Goal: Task Accomplishment & Management: Manage account settings

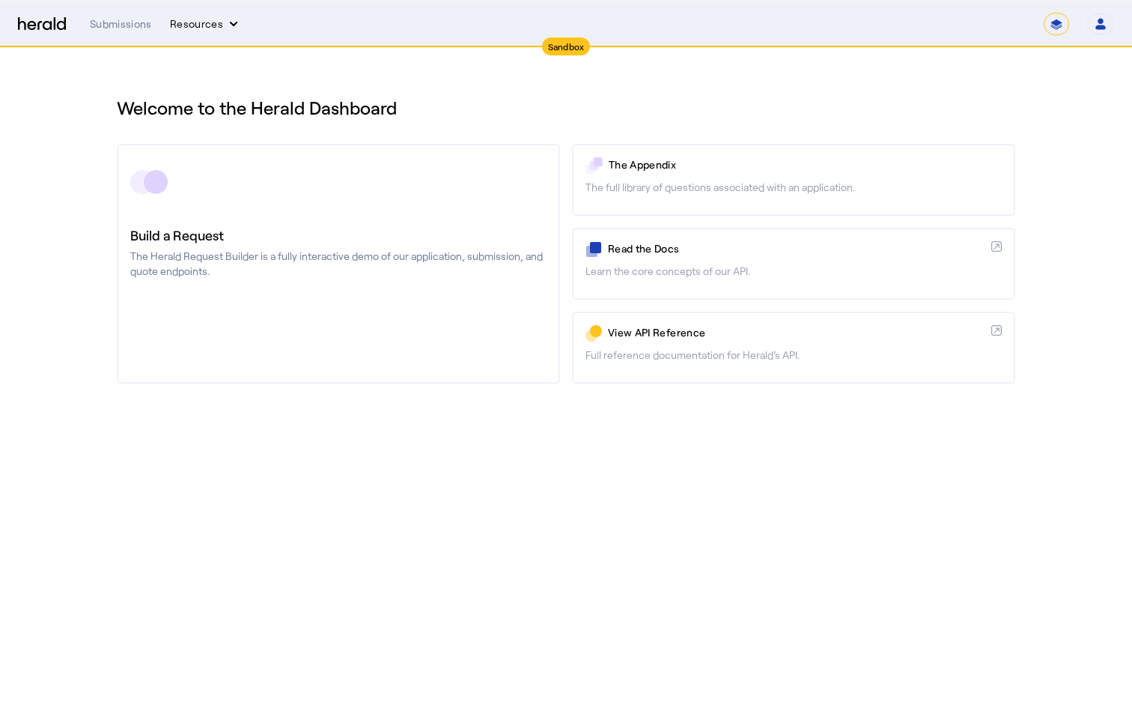
click at [201, 20] on button "Resources" at bounding box center [205, 23] width 71 height 15
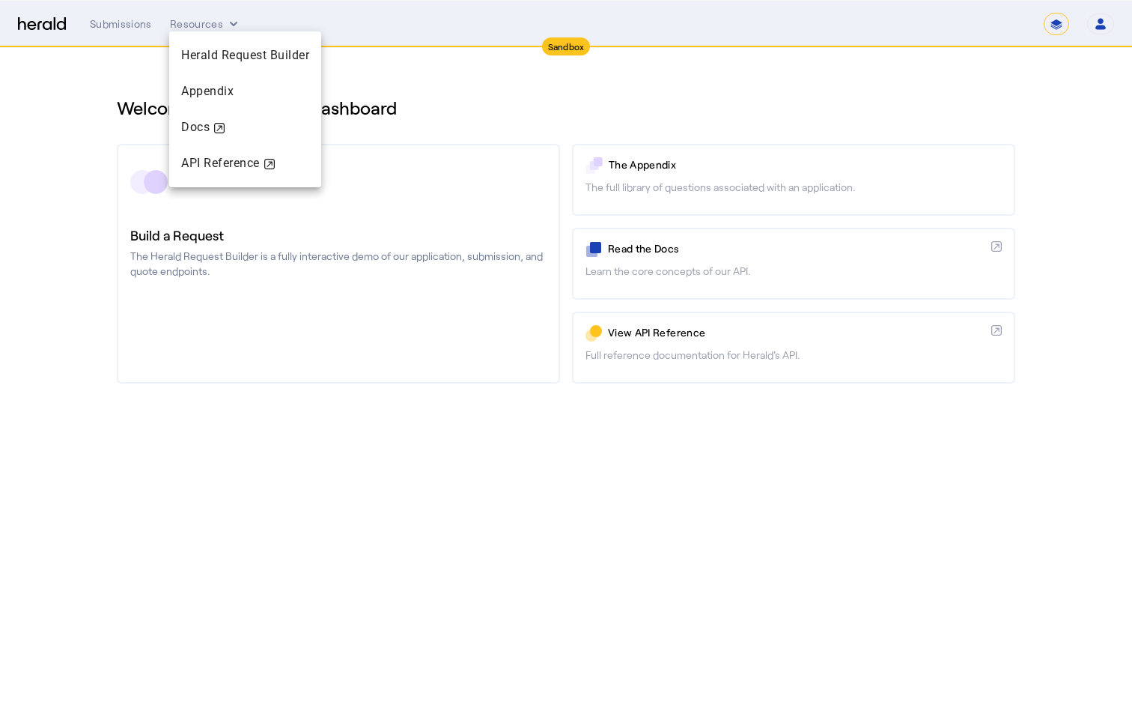
click at [132, 28] on div at bounding box center [566, 354] width 1132 height 708
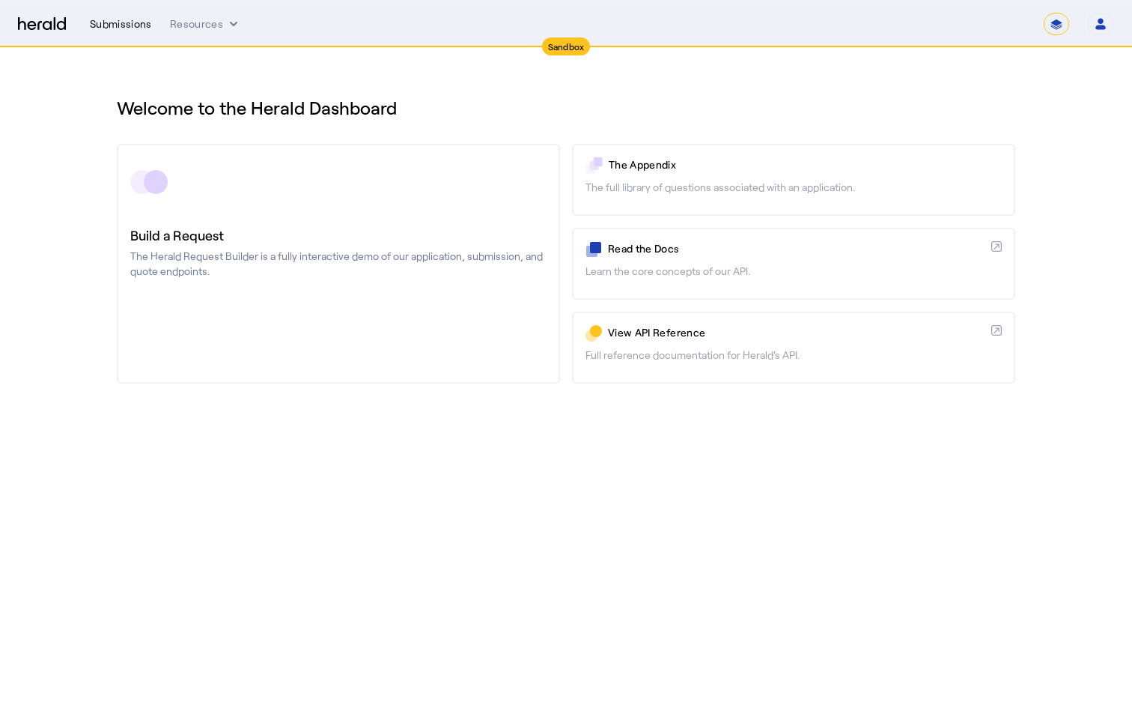
click at [133, 19] on div "Submissions" at bounding box center [121, 23] width 62 height 15
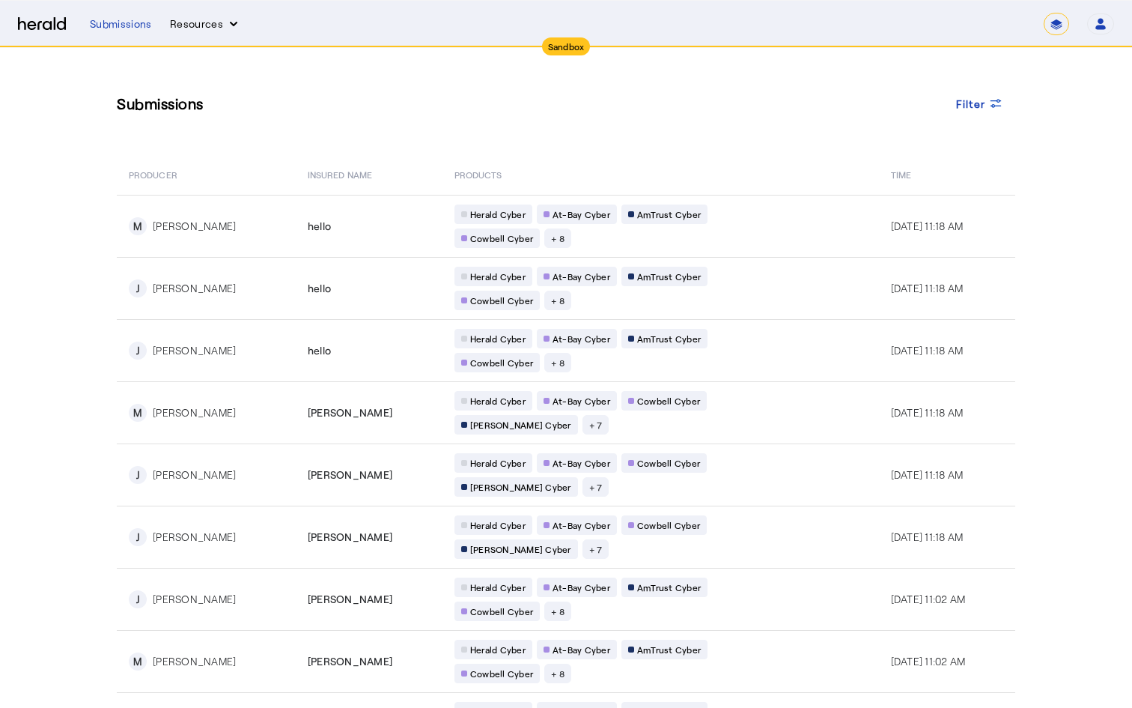
click at [209, 23] on button "Resources" at bounding box center [205, 23] width 71 height 15
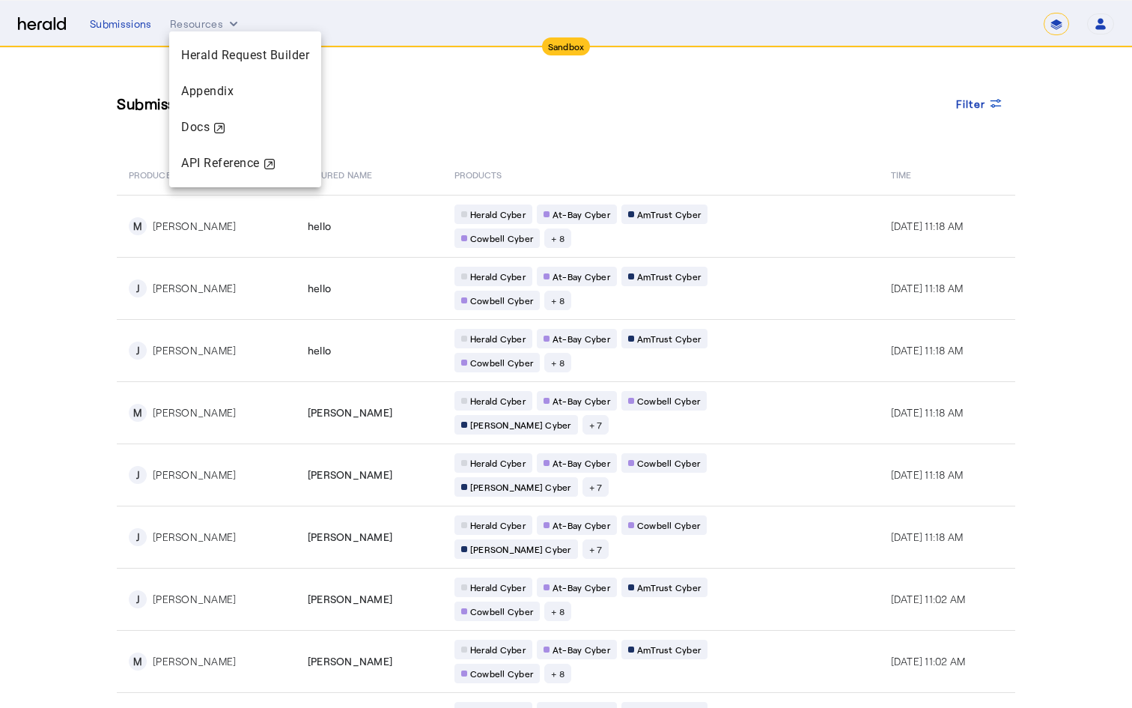
click at [451, 111] on div at bounding box center [566, 354] width 1132 height 708
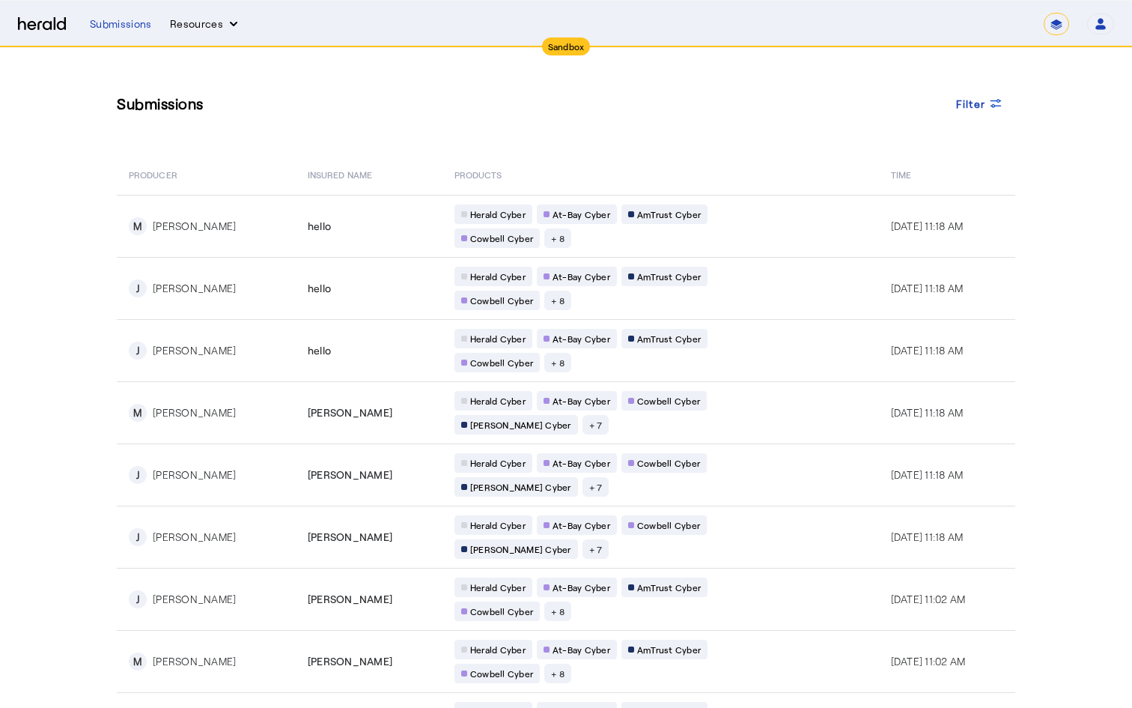
click at [202, 21] on button "Resources" at bounding box center [205, 23] width 71 height 15
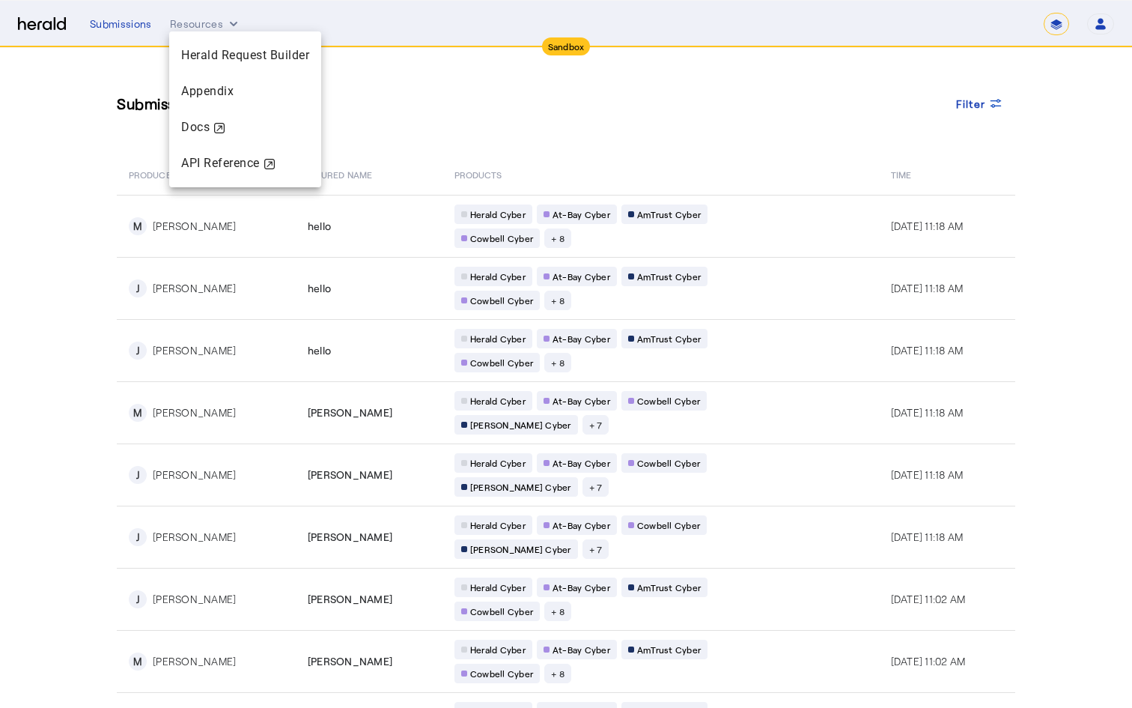
click at [56, 24] on div at bounding box center [566, 354] width 1132 height 708
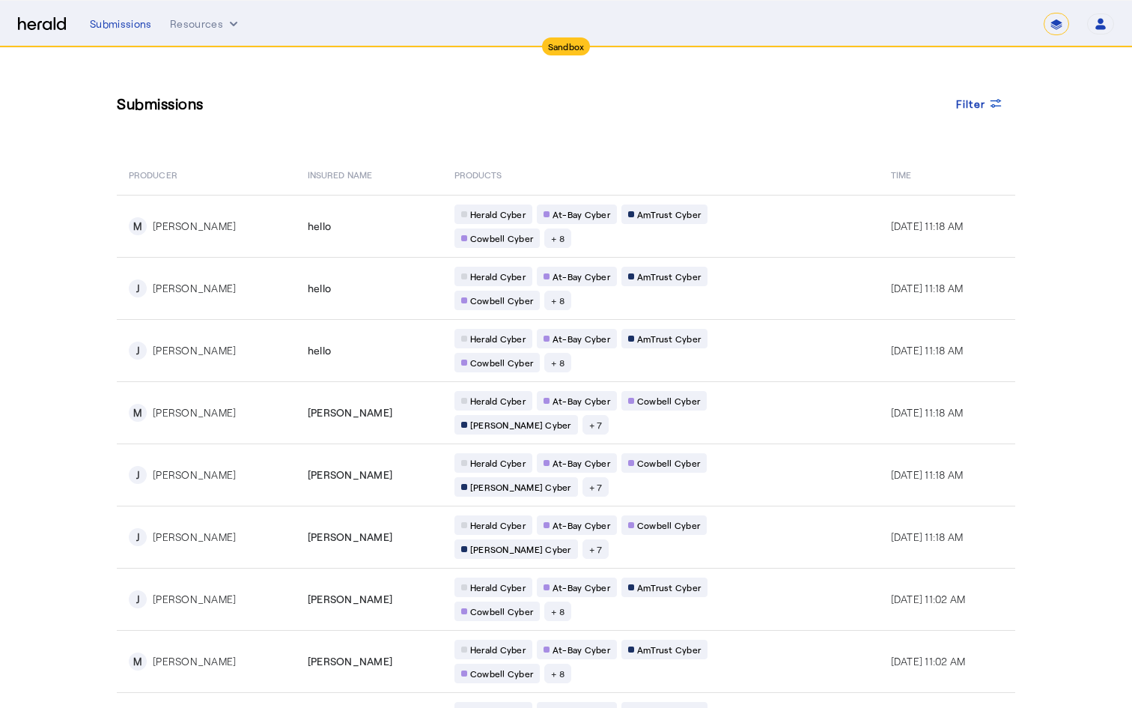
click at [1099, 21] on icon "button" at bounding box center [1101, 20] width 6 height 5
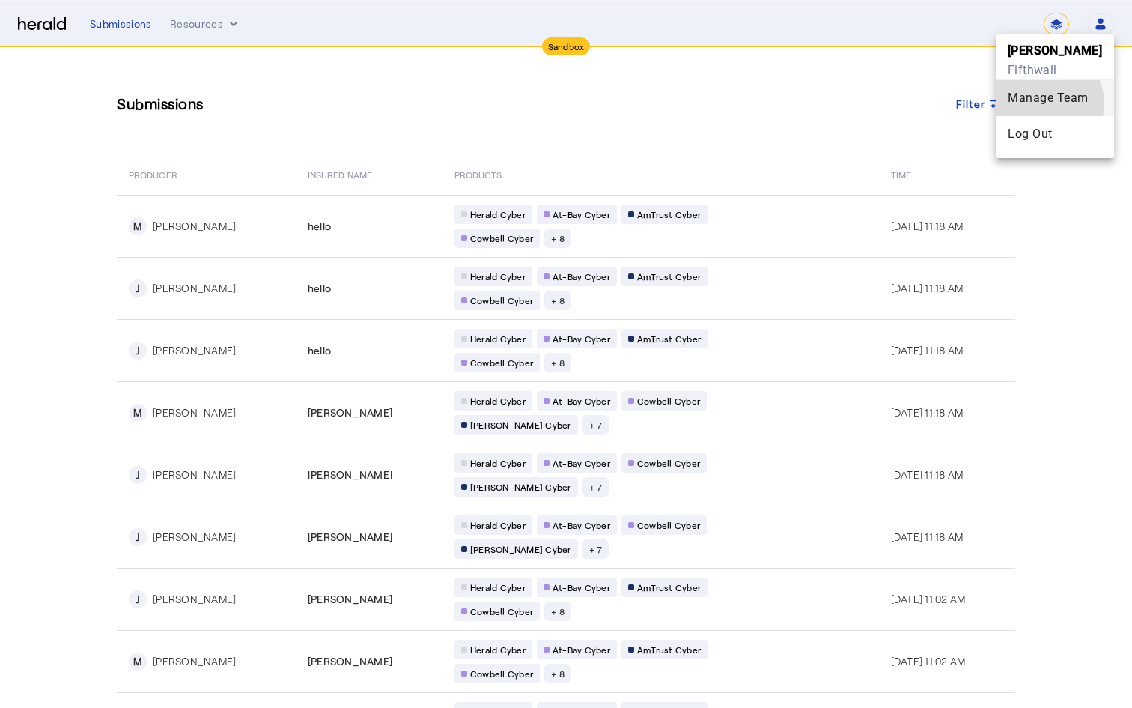
click at [1061, 103] on div "Manage Team" at bounding box center [1055, 98] width 94 height 18
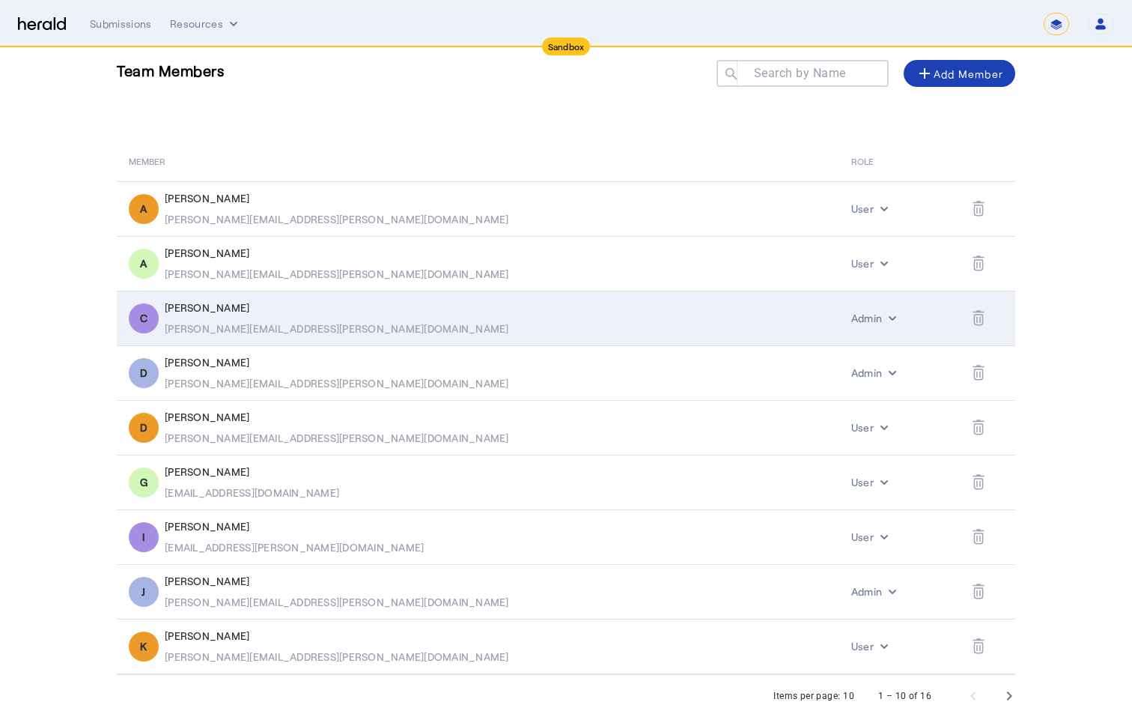
scroll to position [38, 0]
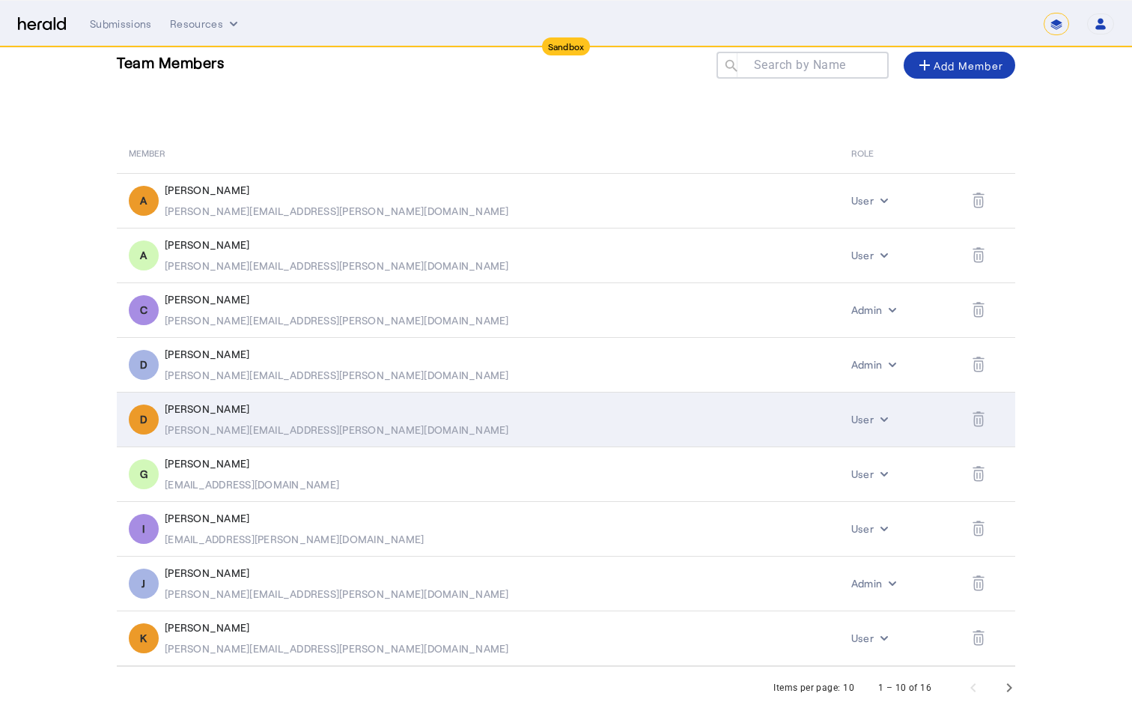
click at [840, 422] on td "User" at bounding box center [901, 419] width 122 height 55
click at [852, 418] on button "User" at bounding box center [872, 419] width 40 height 15
click at [821, 418] on div at bounding box center [566, 354] width 1132 height 708
click at [852, 418] on button "User" at bounding box center [872, 419] width 40 height 15
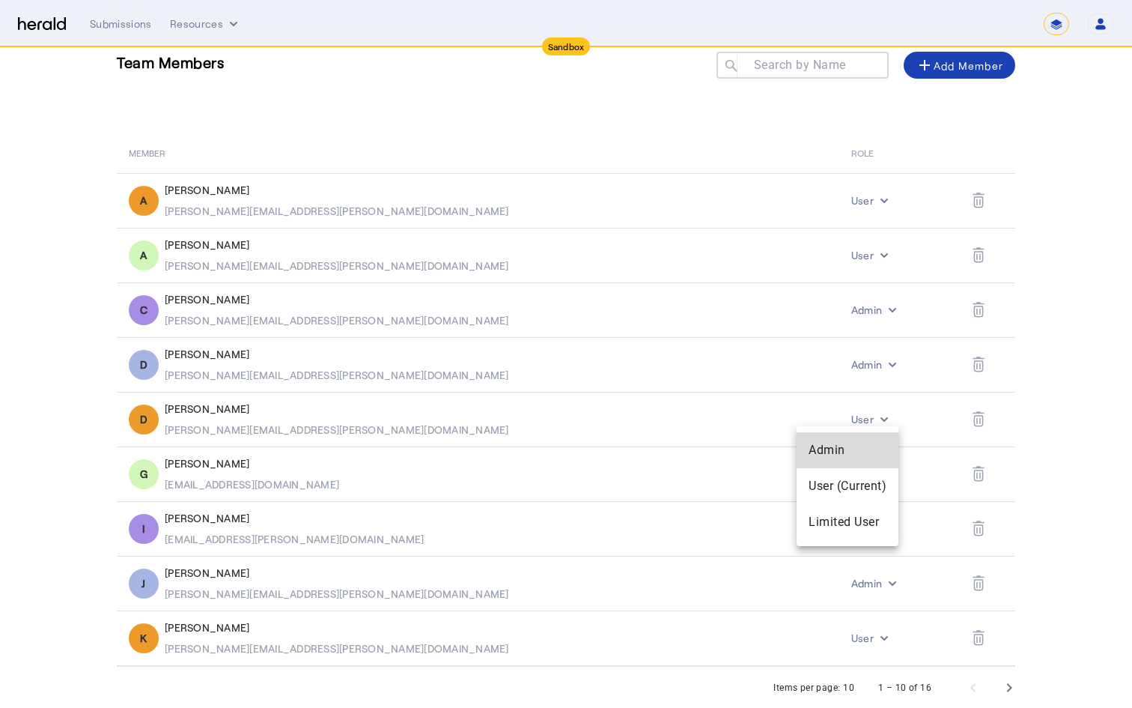
click at [815, 451] on span "Admin" at bounding box center [848, 450] width 78 height 18
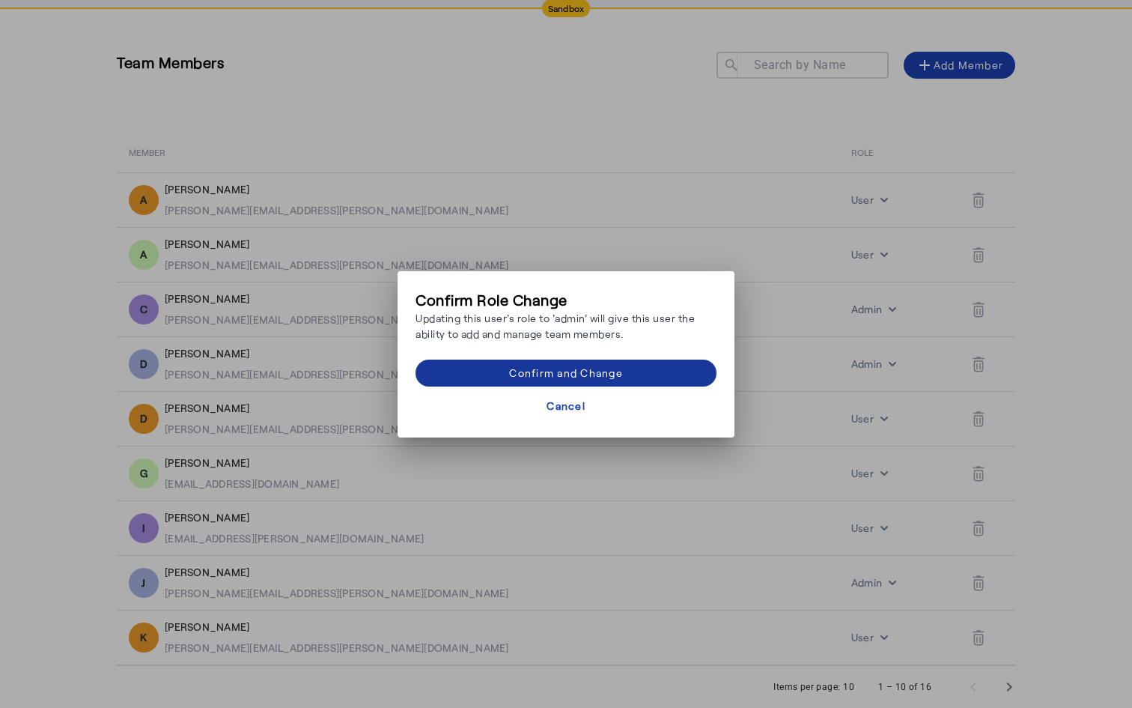
click at [580, 368] on div "Confirm and Change" at bounding box center [566, 373] width 114 height 16
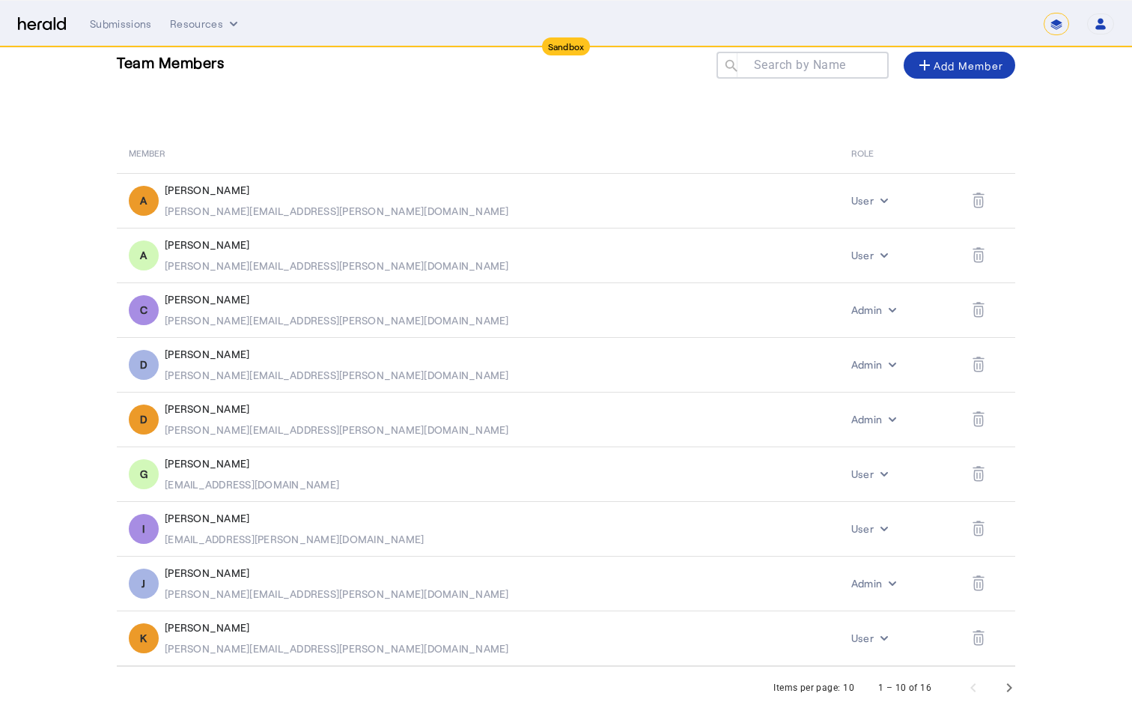
click at [267, 109] on div "Team Members Search by Name search add Add Member MEMBER ROLE A [PERSON_NAME] T…" at bounding box center [566, 338] width 959 height 657
click at [1007, 690] on span "Next page" at bounding box center [1010, 688] width 36 height 36
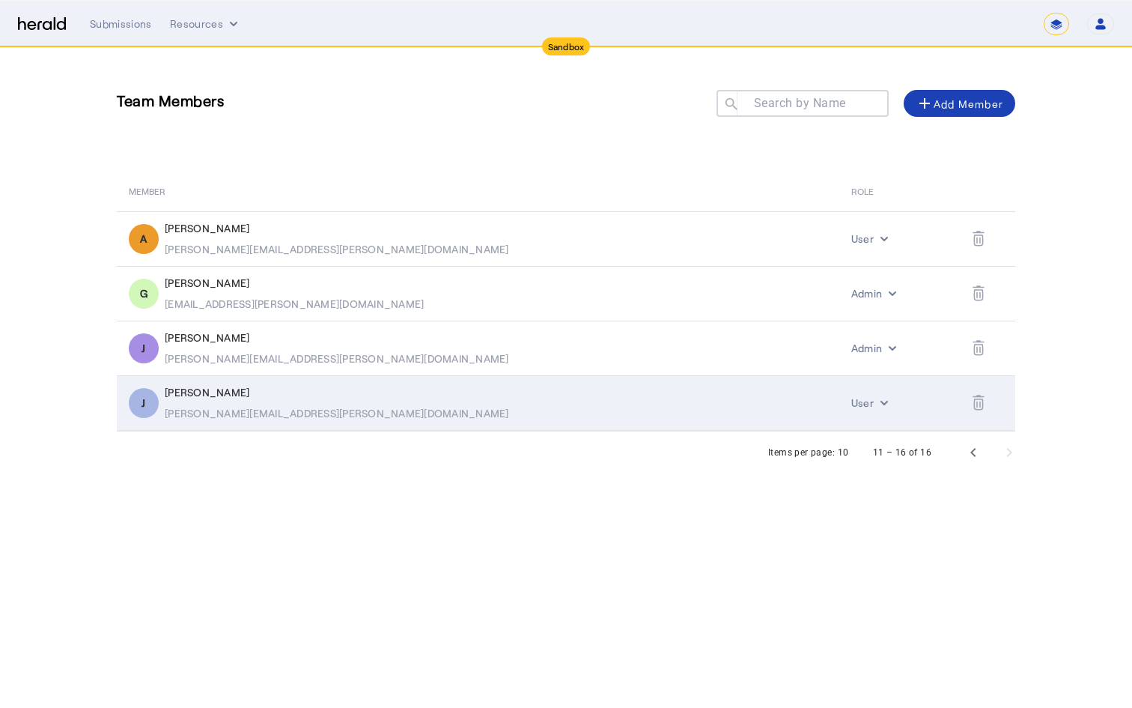
scroll to position [0, 0]
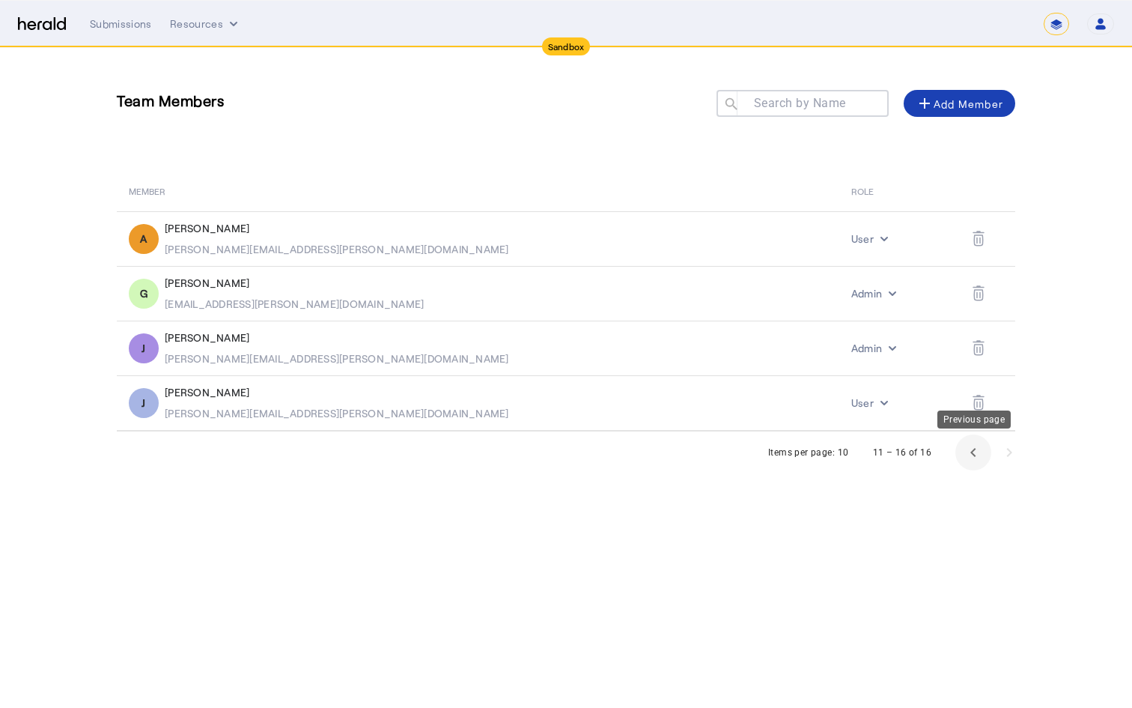
click at [978, 450] on span "Previous page" at bounding box center [974, 452] width 36 height 36
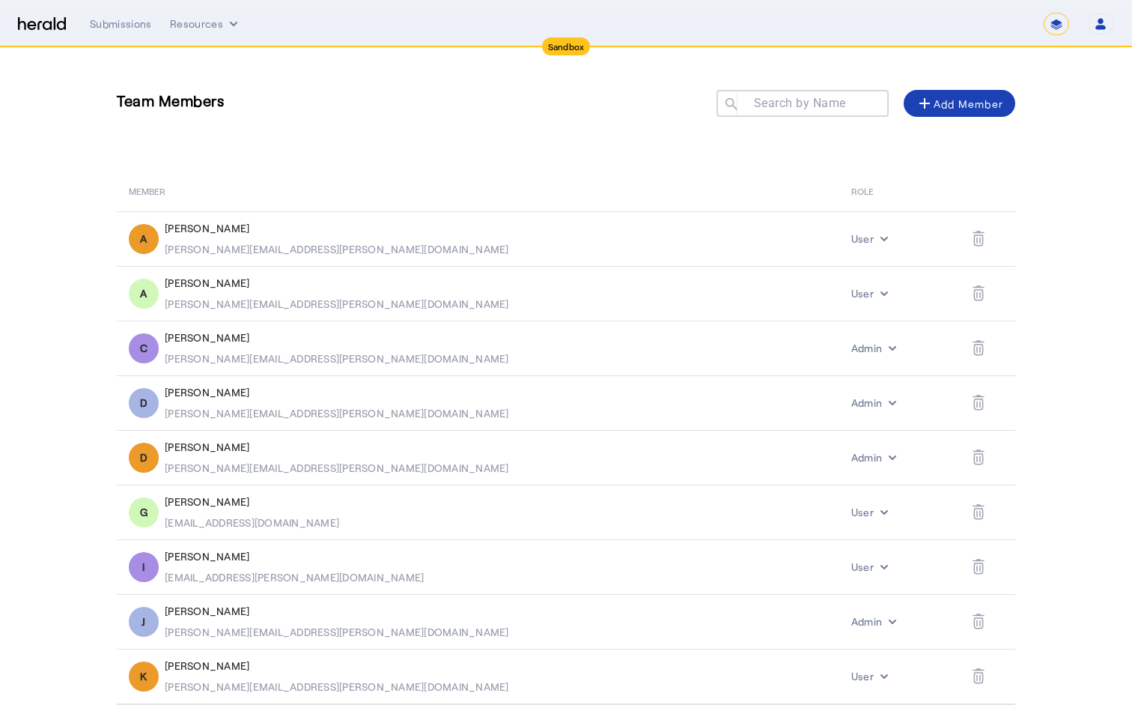
click at [28, 24] on img at bounding box center [42, 24] width 48 height 14
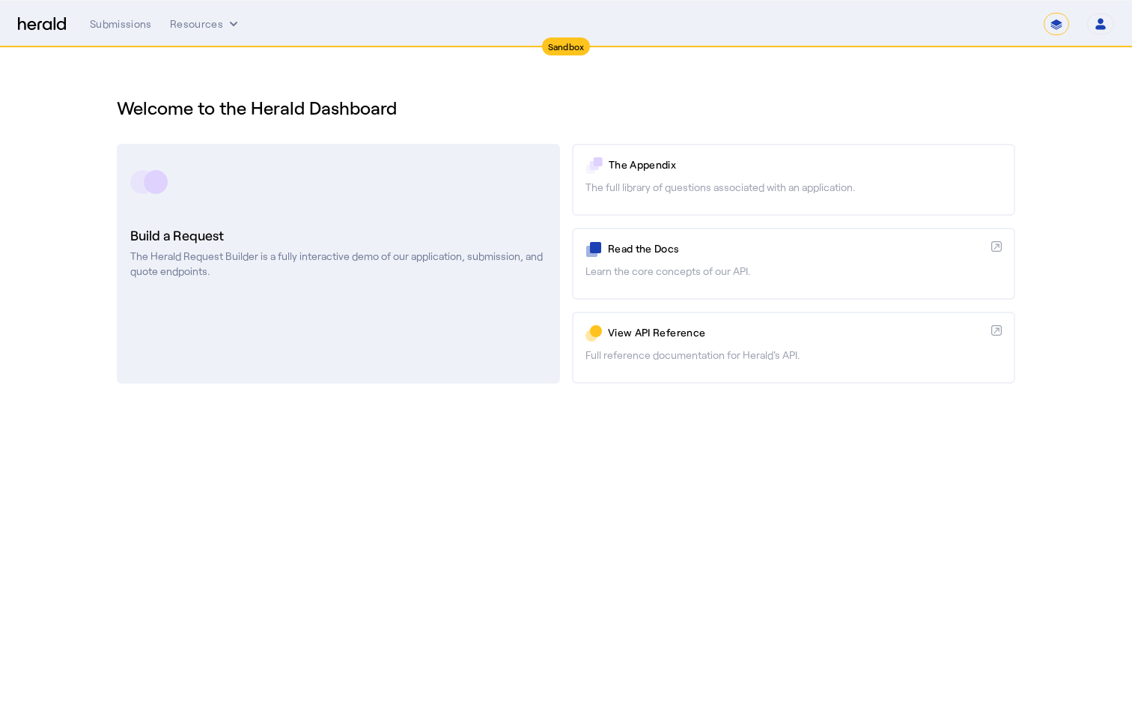
click at [516, 300] on link "Build a Request The Herald Request Builder is a fully interactive demo of our a…" at bounding box center [338, 264] width 443 height 240
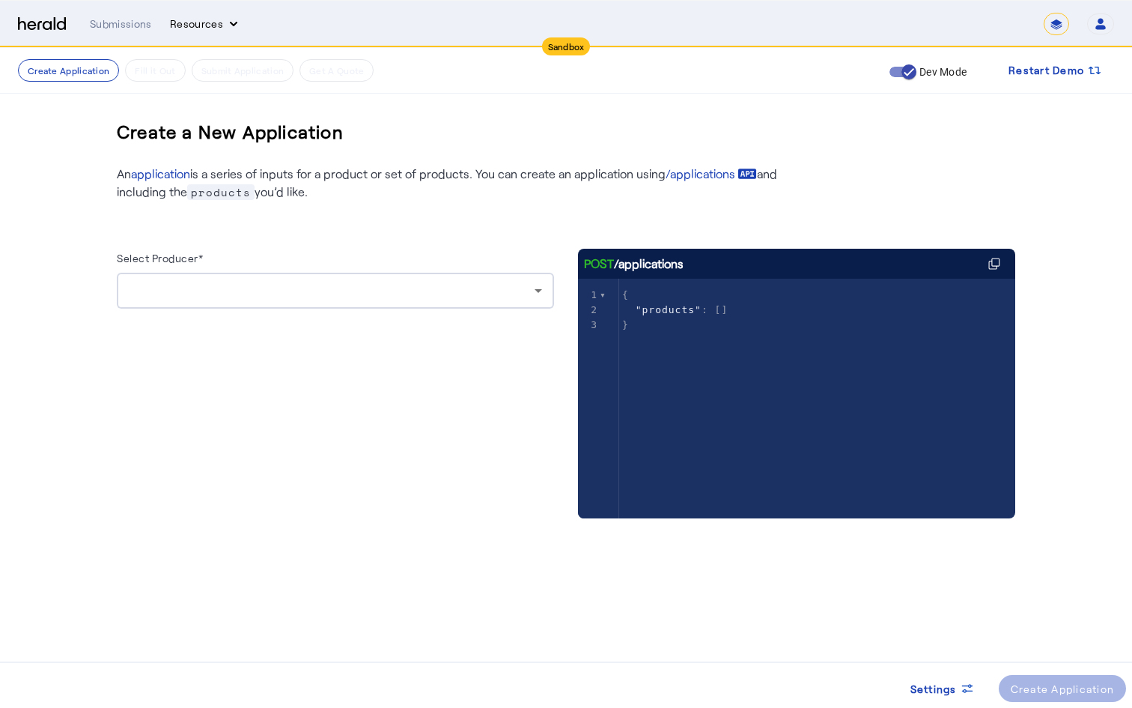
click at [198, 23] on button "Resources" at bounding box center [205, 23] width 71 height 15
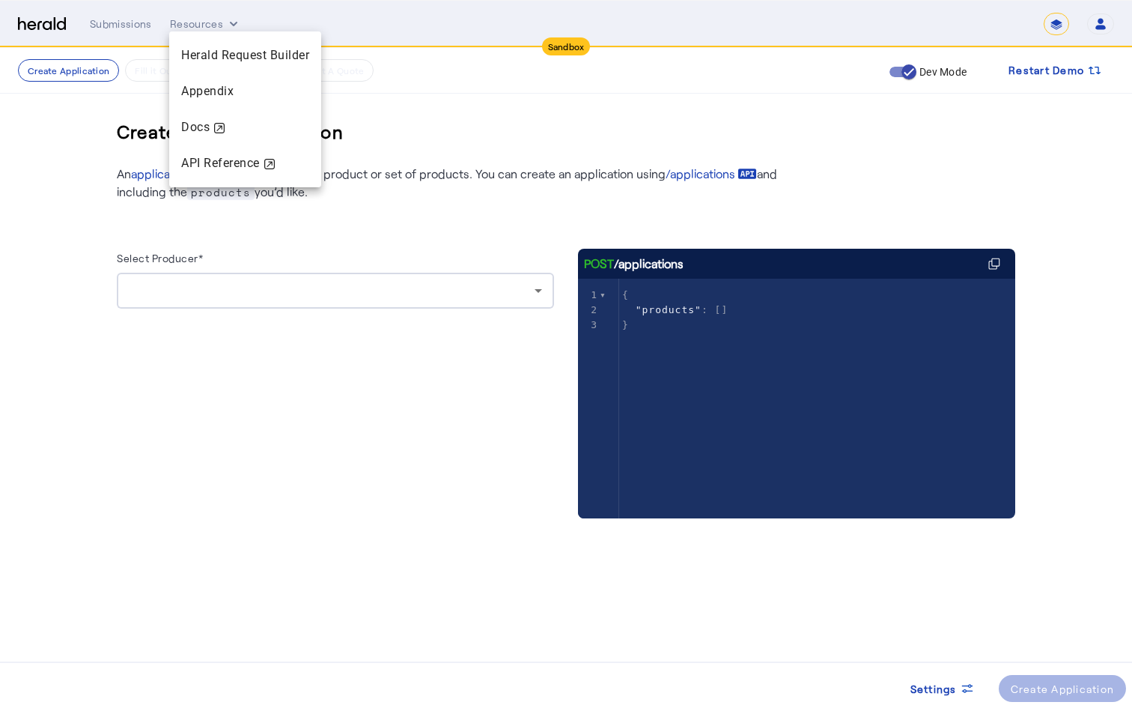
click at [112, 37] on div at bounding box center [566, 354] width 1132 height 708
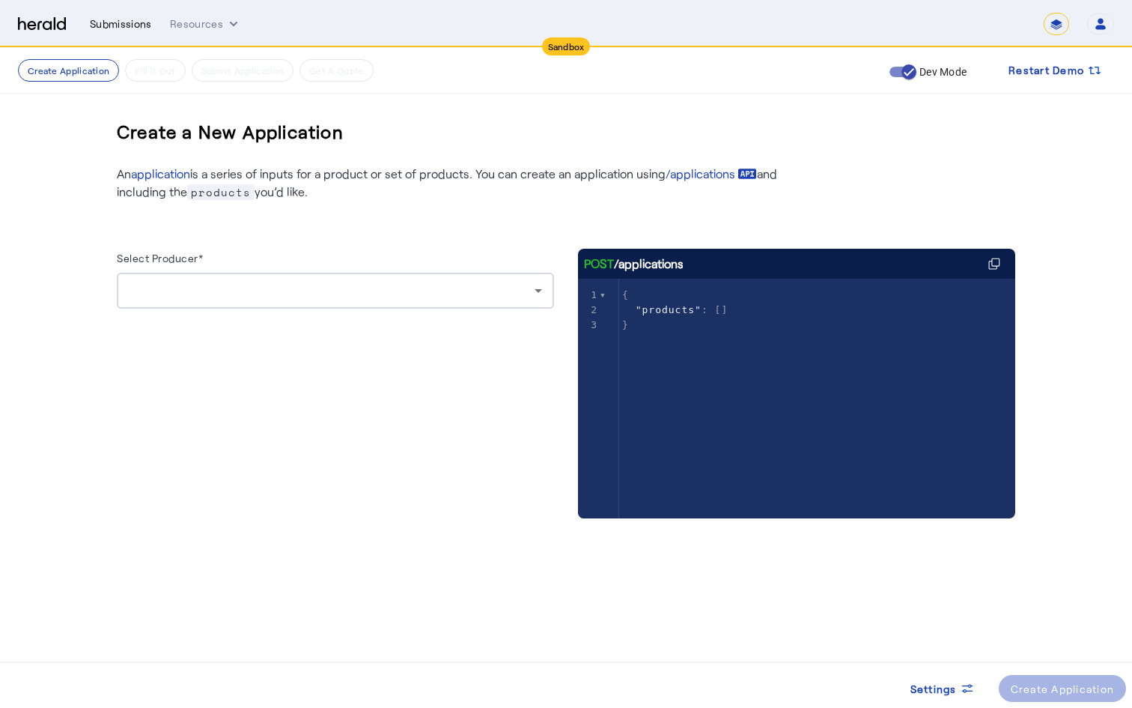
click at [105, 30] on div "Submissions" at bounding box center [121, 23] width 62 height 15
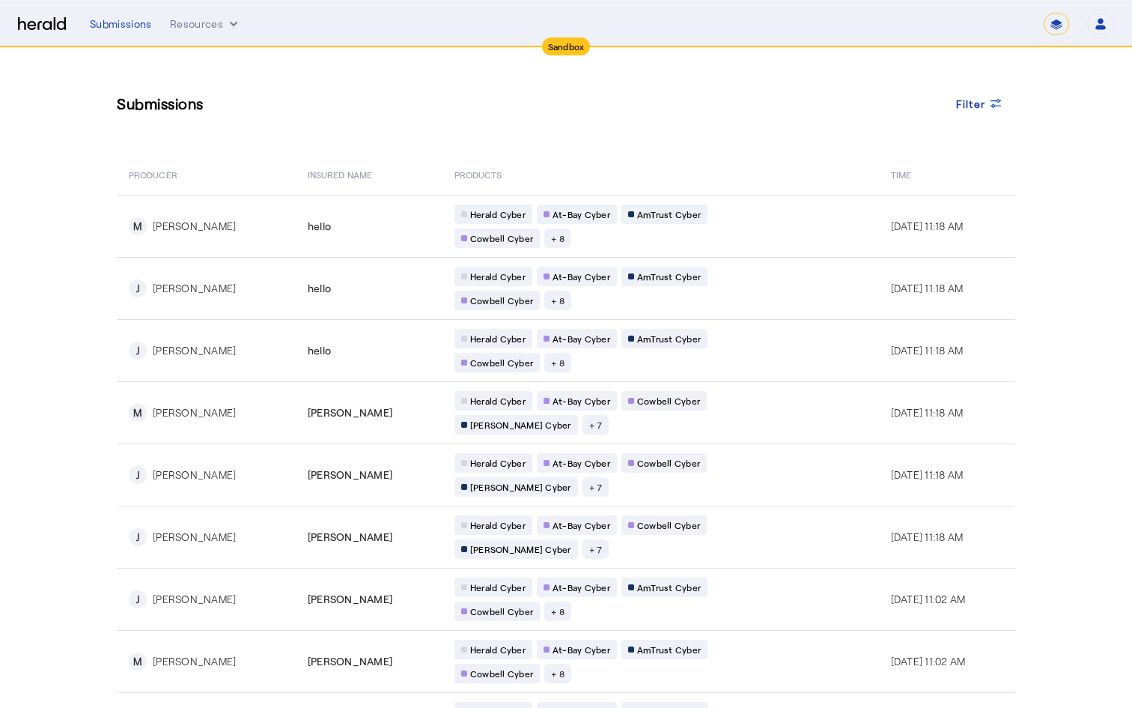
click at [19, 33] on div "Menu Submissions Resources ******* Open user menu [PERSON_NAME] Herald API Prof…" at bounding box center [566, 24] width 1096 height 22
click at [38, 34] on div "Menu Submissions Resources ******* Open user menu [PERSON_NAME] Herald API Prof…" at bounding box center [566, 24] width 1096 height 22
click at [51, 20] on img at bounding box center [42, 24] width 48 height 14
